Goal: Find specific fact: Find contact information

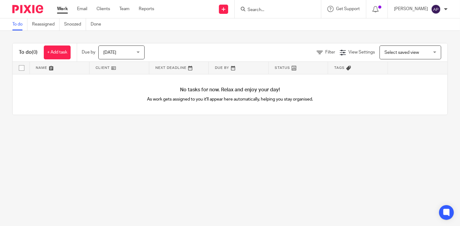
click at [254, 8] on input "Search" at bounding box center [274, 10] width 55 height 6
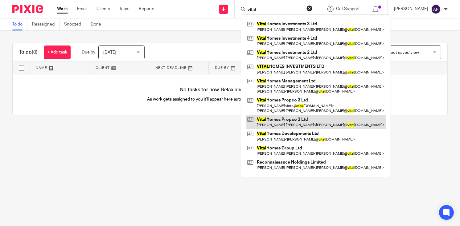
type input "vital"
click at [313, 119] on link at bounding box center [315, 122] width 140 height 14
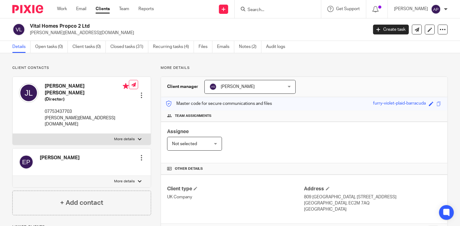
drag, startPoint x: 28, startPoint y: 32, endPoint x: 97, endPoint y: 32, distance: 68.7
click at [97, 32] on div "Vital Homes Propco 2 Ltd james@vitalhomesgroup.com" at bounding box center [187, 29] width 351 height 13
copy p "james@vitalhomesgroup.com"
click at [253, 10] on input "Search" at bounding box center [274, 10] width 55 height 6
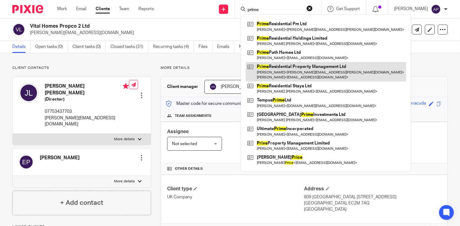
type input "prime"
click at [349, 72] on link at bounding box center [325, 71] width 160 height 19
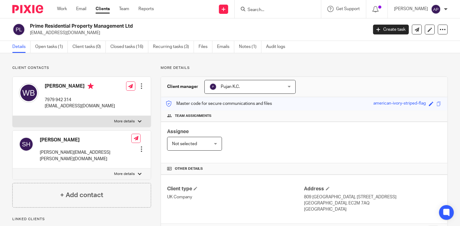
drag, startPoint x: 29, startPoint y: 31, endPoint x: 30, endPoint y: 26, distance: 5.4
click at [29, 31] on div "Prime Residential Property Management Ltd will.bainbridge@hawthorncapgroup.com" at bounding box center [187, 29] width 351 height 13
drag, startPoint x: 30, startPoint y: 26, endPoint x: 151, endPoint y: 28, distance: 121.4
click at [151, 28] on h2 "Prime Residential Property Management Ltd" at bounding box center [163, 26] width 267 height 6
copy h2 "Prime Residential Property Management Ltd"
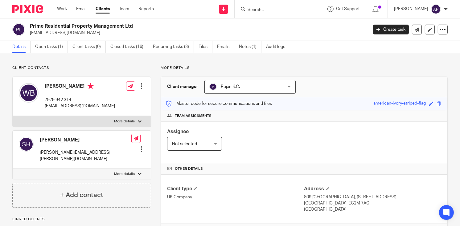
copy h2 "Prime Residential Property Management Ltd"
drag, startPoint x: 30, startPoint y: 32, endPoint x: 125, endPoint y: 32, distance: 95.2
click at [125, 32] on div "Prime Residential Property Management Ltd will.bainbridge@hawthorncapgroup.com" at bounding box center [187, 29] width 351 height 13
copy p "will.bainbridge@hawthorncapgroup.com"
